Goal: Navigation & Orientation: Find specific page/section

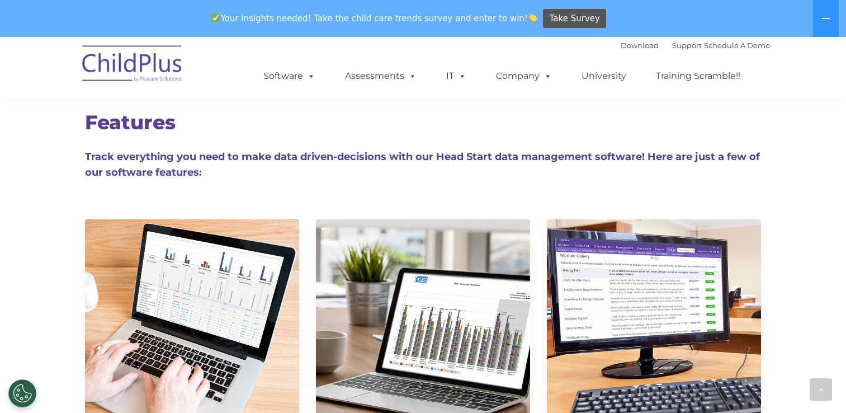
scroll to position [6873, 0]
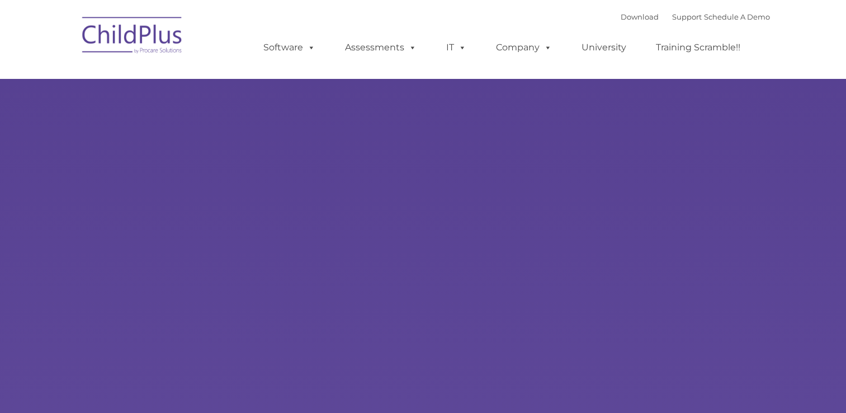
select select "MEDIUM"
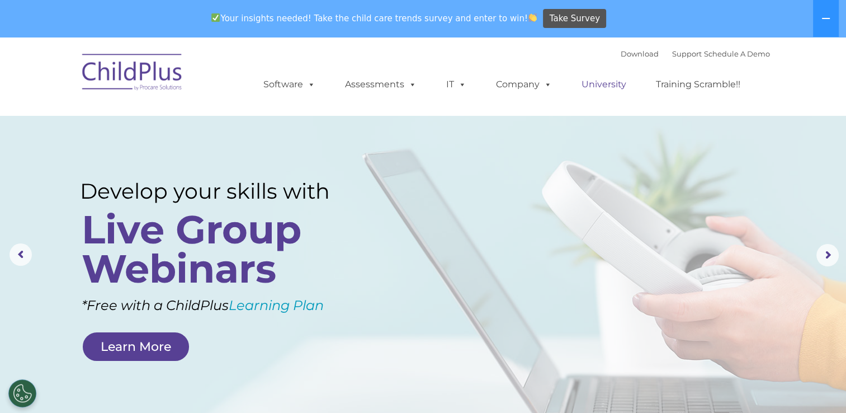
click at [597, 86] on link "University" at bounding box center [603, 84] width 67 height 22
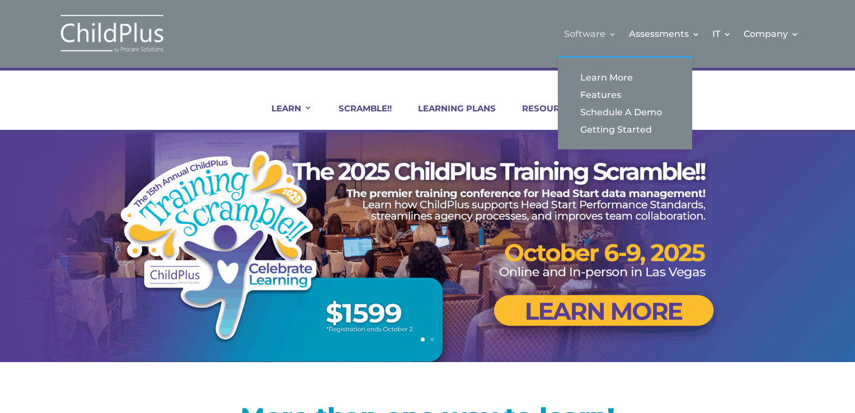
click at [592, 33] on link "Software" at bounding box center [590, 33] width 53 height 45
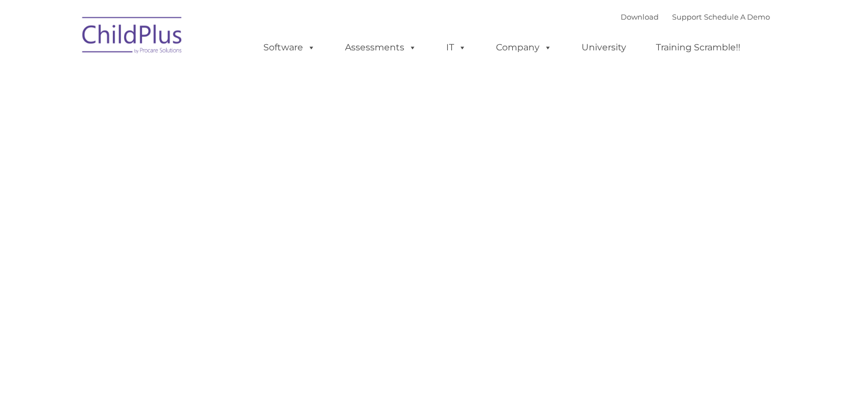
type input ""
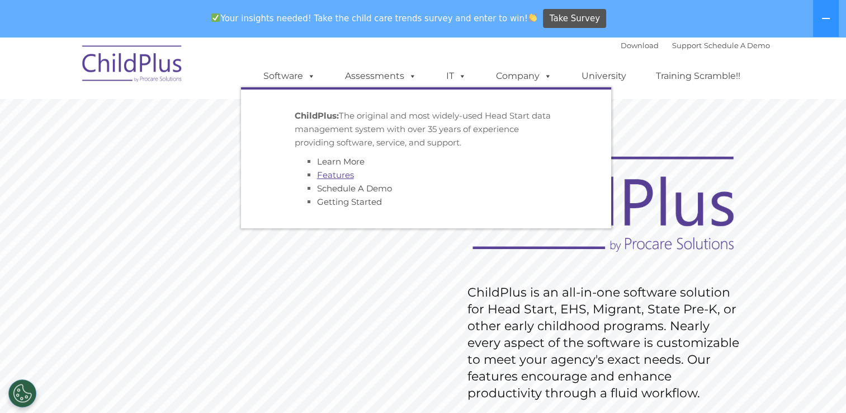
click at [338, 176] on link "Features" at bounding box center [335, 174] width 37 height 11
